Goal: Task Accomplishment & Management: Use online tool/utility

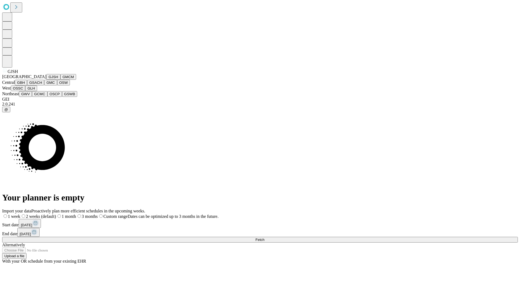
click at [46, 80] on button "GJSH" at bounding box center [53, 77] width 14 height 6
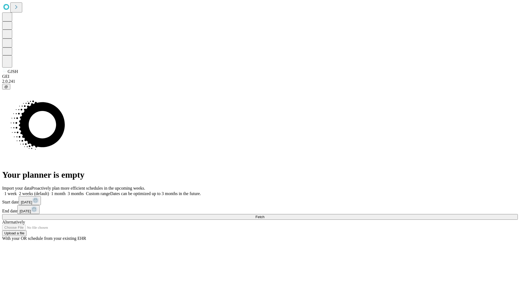
click at [17, 191] on label "1 week" at bounding box center [9, 193] width 15 height 5
click at [264, 215] on span "Fetch" at bounding box center [259, 217] width 9 height 4
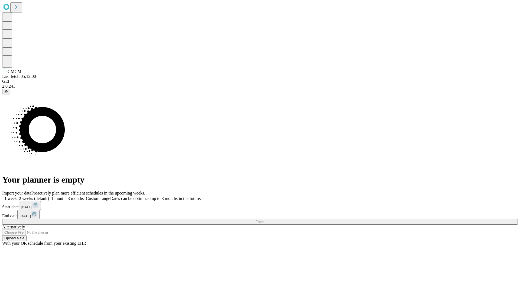
click at [17, 196] on label "1 week" at bounding box center [9, 198] width 15 height 5
click at [264, 219] on span "Fetch" at bounding box center [259, 221] width 9 height 4
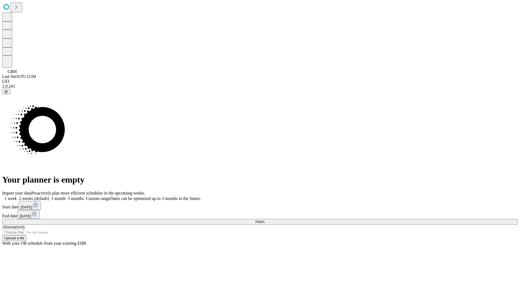
click at [17, 196] on label "1 week" at bounding box center [9, 198] width 15 height 5
click at [264, 219] on span "Fetch" at bounding box center [259, 221] width 9 height 4
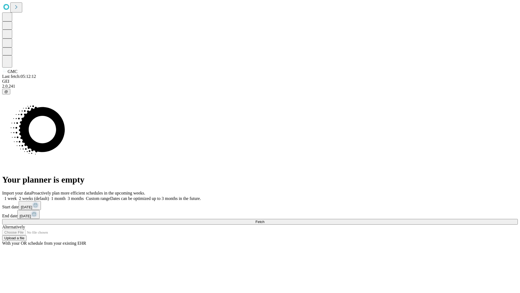
click at [17, 196] on label "1 week" at bounding box center [9, 198] width 15 height 5
click at [264, 219] on span "Fetch" at bounding box center [259, 221] width 9 height 4
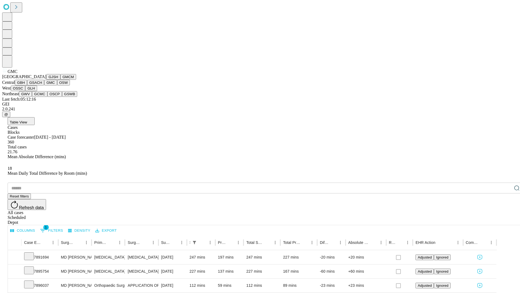
click at [57, 85] on button "OSW" at bounding box center [63, 83] width 13 height 6
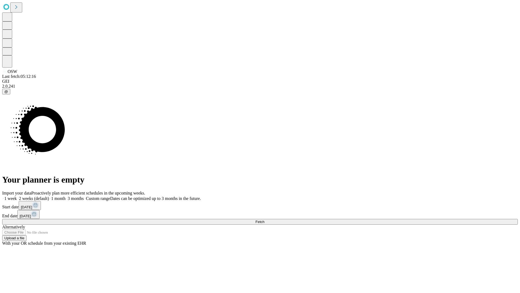
click at [17, 196] on label "1 week" at bounding box center [9, 198] width 15 height 5
click at [264, 219] on span "Fetch" at bounding box center [259, 221] width 9 height 4
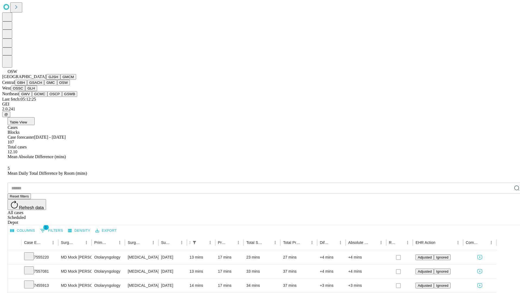
click at [25, 91] on button "OSSC" at bounding box center [18, 88] width 15 height 6
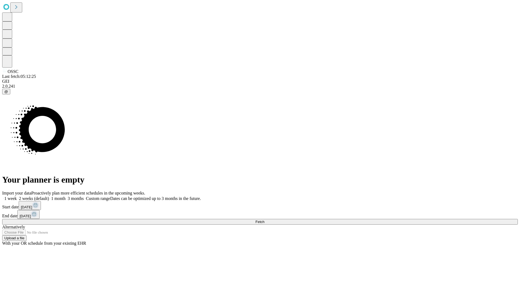
click at [264, 219] on span "Fetch" at bounding box center [259, 221] width 9 height 4
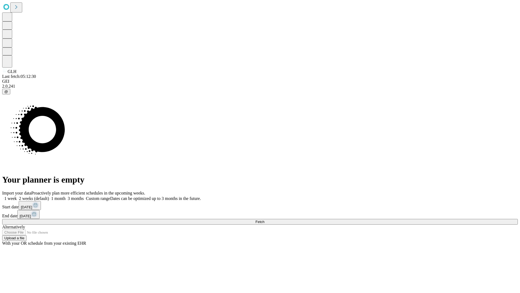
click at [17, 196] on label "1 week" at bounding box center [9, 198] width 15 height 5
click at [264, 219] on span "Fetch" at bounding box center [259, 221] width 9 height 4
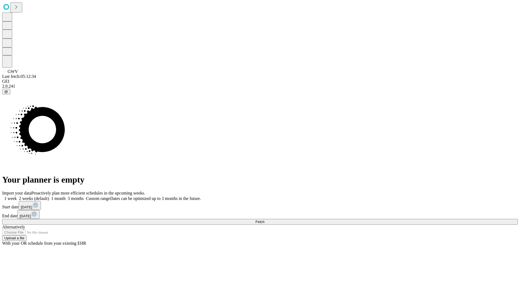
click at [17, 196] on label "1 week" at bounding box center [9, 198] width 15 height 5
click at [264, 219] on span "Fetch" at bounding box center [259, 221] width 9 height 4
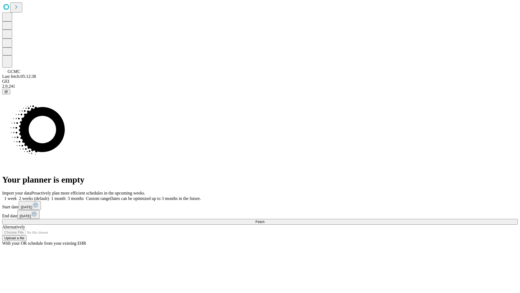
click at [264, 219] on span "Fetch" at bounding box center [259, 221] width 9 height 4
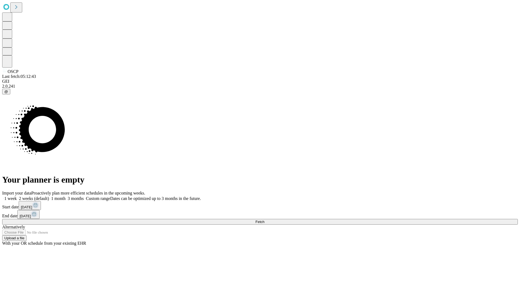
click at [264, 219] on span "Fetch" at bounding box center [259, 221] width 9 height 4
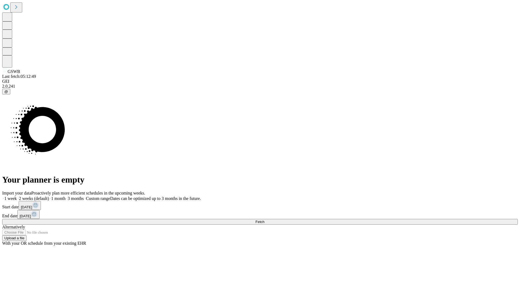
click at [17, 196] on label "1 week" at bounding box center [9, 198] width 15 height 5
click at [264, 219] on span "Fetch" at bounding box center [259, 221] width 9 height 4
